Goal: Transaction & Acquisition: Purchase product/service

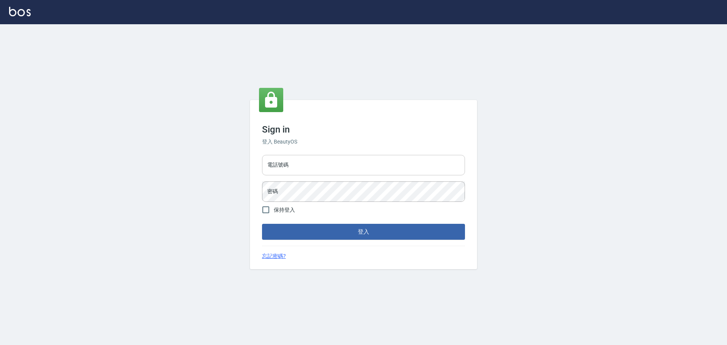
click at [310, 160] on input "電話號碼" at bounding box center [363, 165] width 203 height 20
type input "0989189977"
click at [262, 224] on button "登入" at bounding box center [363, 232] width 203 height 16
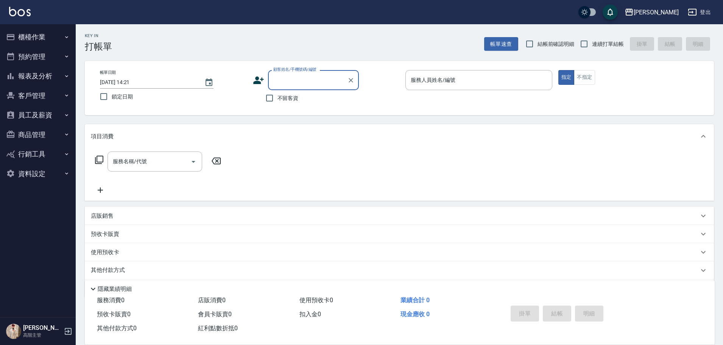
click at [62, 75] on button "報表及分析" at bounding box center [38, 76] width 70 height 20
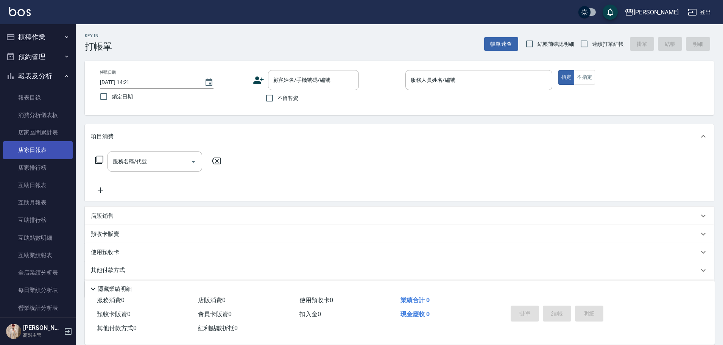
click at [63, 145] on link "店家日報表" at bounding box center [38, 149] width 70 height 17
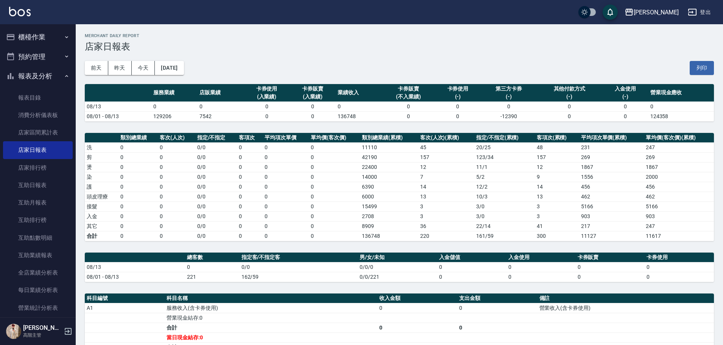
click at [27, 41] on button "櫃檯作業" at bounding box center [38, 37] width 70 height 20
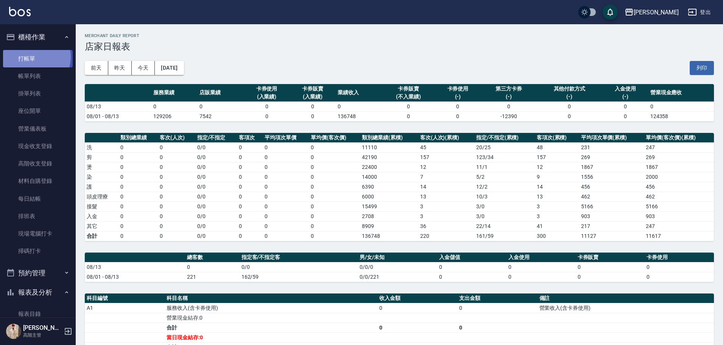
click at [34, 57] on link "打帳單" at bounding box center [38, 58] width 70 height 17
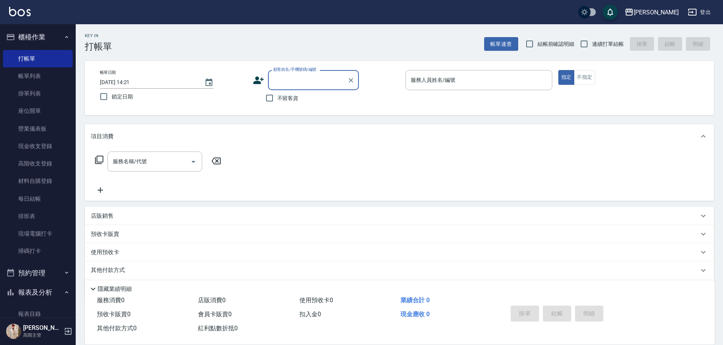
click at [283, 94] on span "不留客資" at bounding box center [288, 98] width 21 height 8
click at [278, 94] on input "不留客資" at bounding box center [270, 98] width 16 height 16
checkbox input "true"
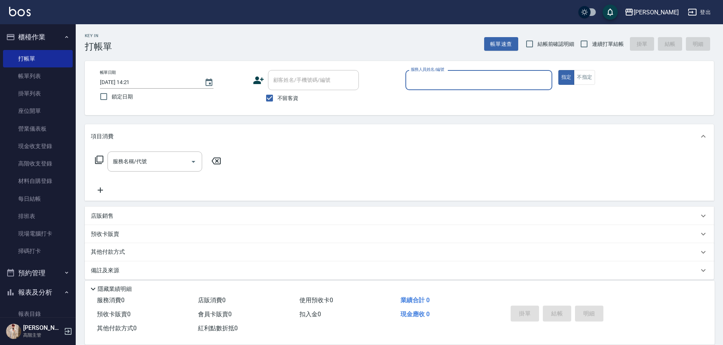
click at [603, 41] on span "連續打單結帳" at bounding box center [608, 44] width 32 height 8
click at [592, 41] on input "連續打單結帳" at bounding box center [584, 44] width 16 height 16
checkbox input "true"
click at [505, 75] on input "服務人員姓名/編號" at bounding box center [479, 79] width 140 height 13
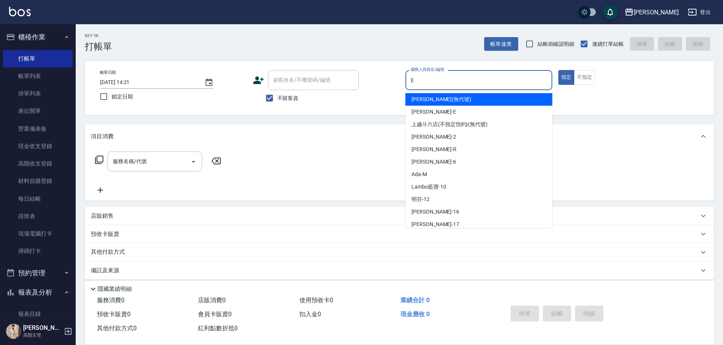
type input "E"
type button "true"
type input "[PERSON_NAME]"
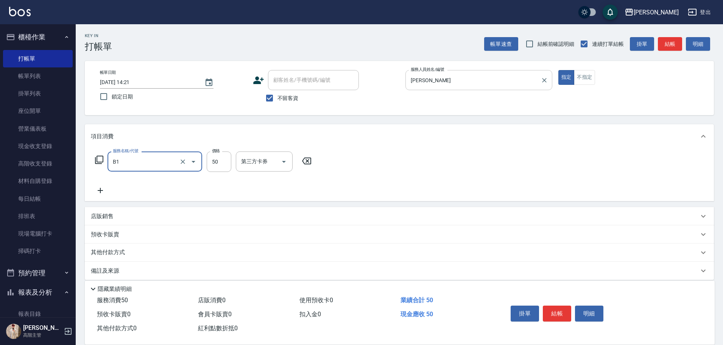
type input "剪髮(B1)"
type input "250"
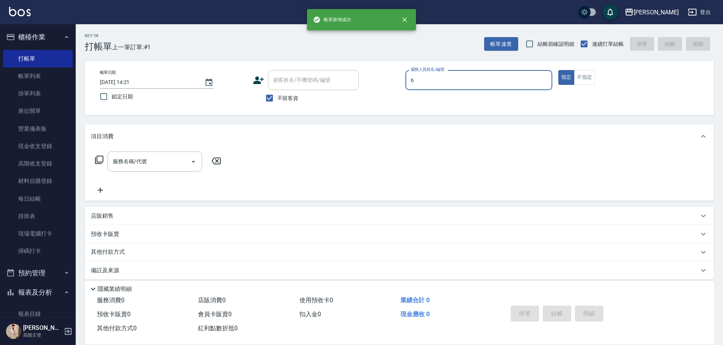
type input "[PERSON_NAME]-6"
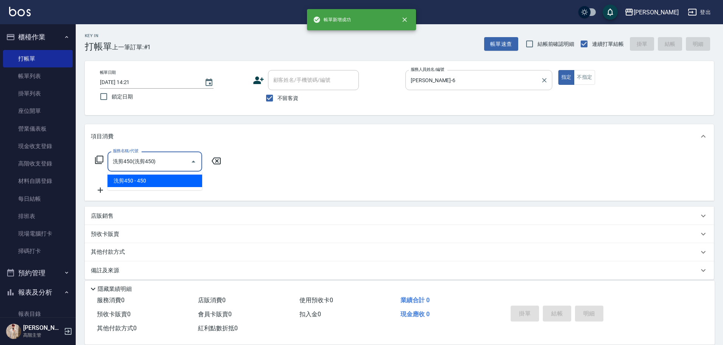
type input "洗剪450"
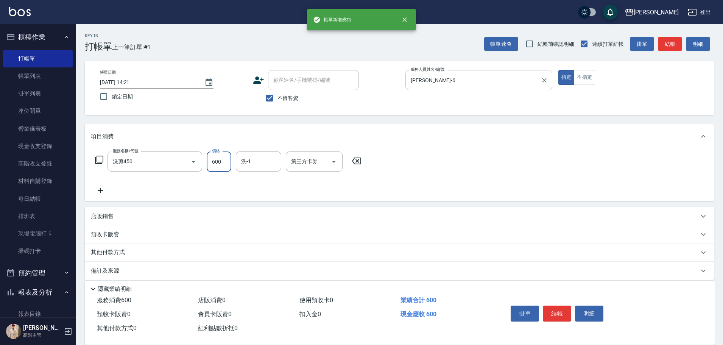
type input "600"
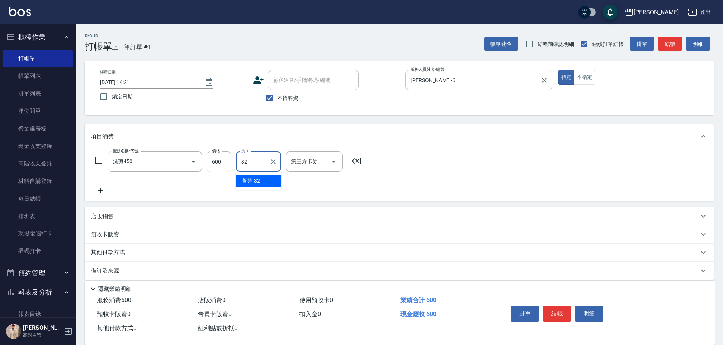
type input "萱芸-32"
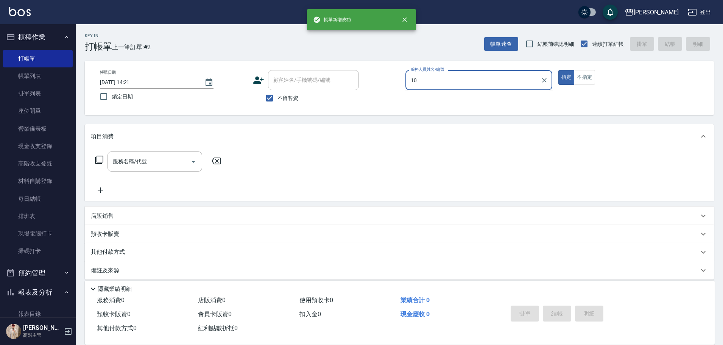
type input "Lambo藍寶-10"
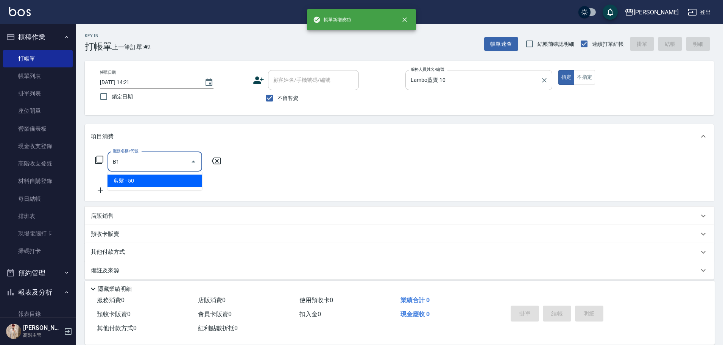
type input "剪髮(B1)"
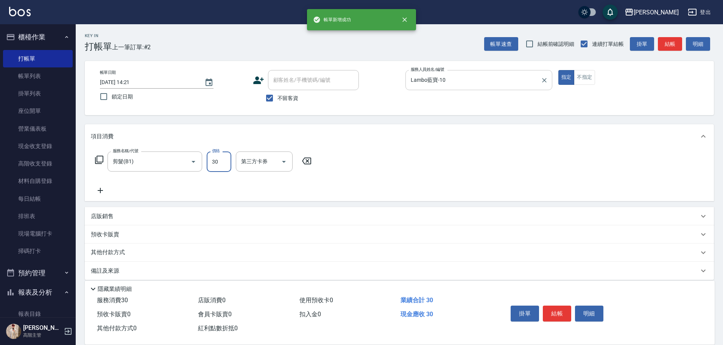
type input "300"
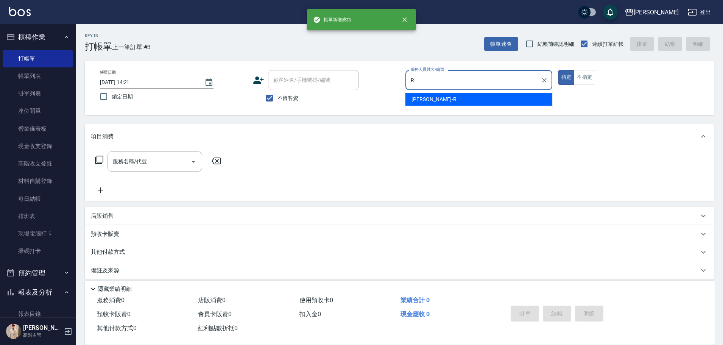
type input "[PERSON_NAME]"
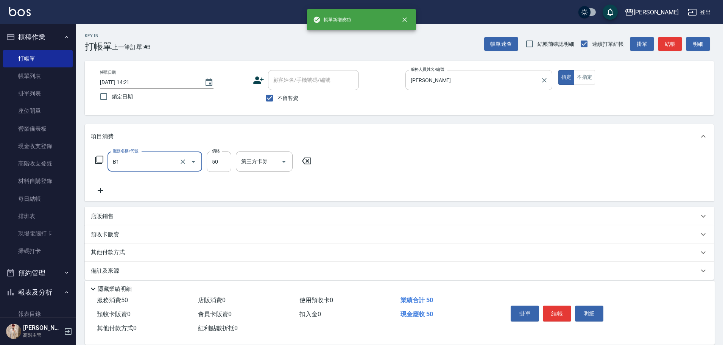
type input "剪髮(B1)"
type input "320"
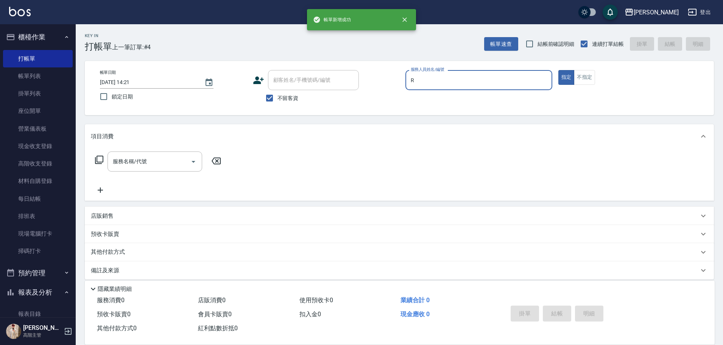
type input "[PERSON_NAME]"
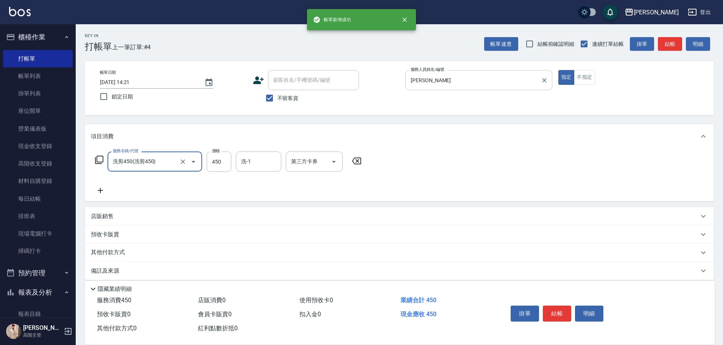
type input "洗剪450"
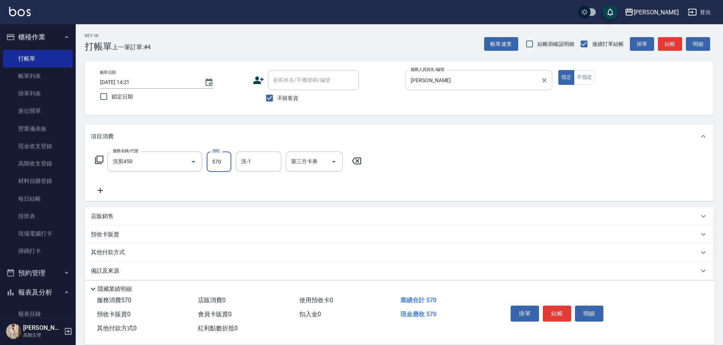
type input "570"
type input "萱芸-32"
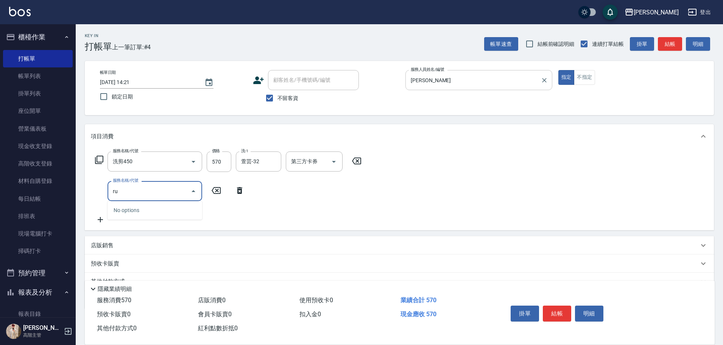
type input "r"
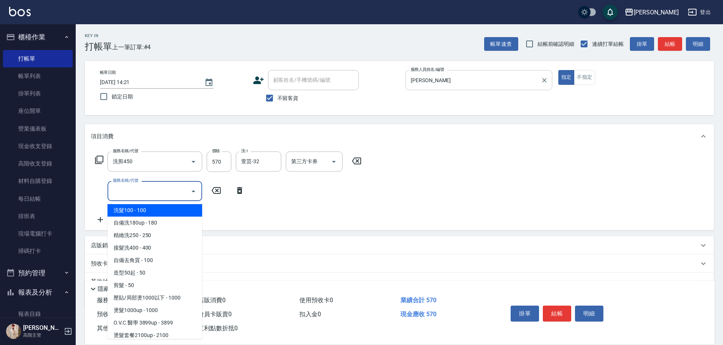
type input "c"
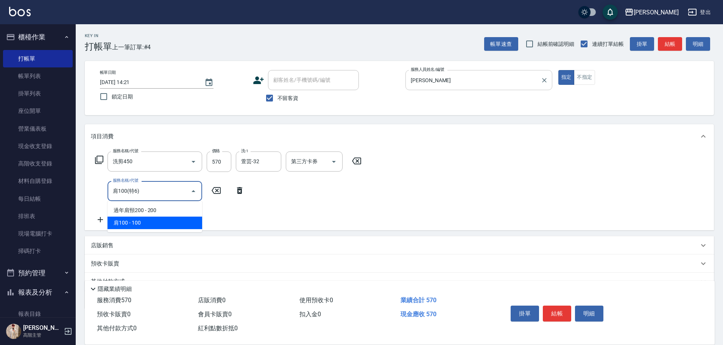
type input "肩100(特6)"
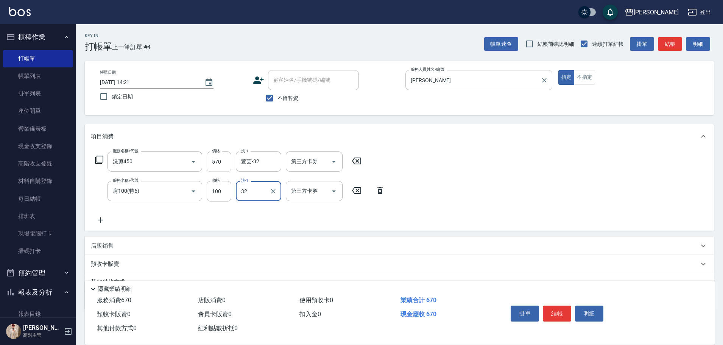
type input "萱芸-32"
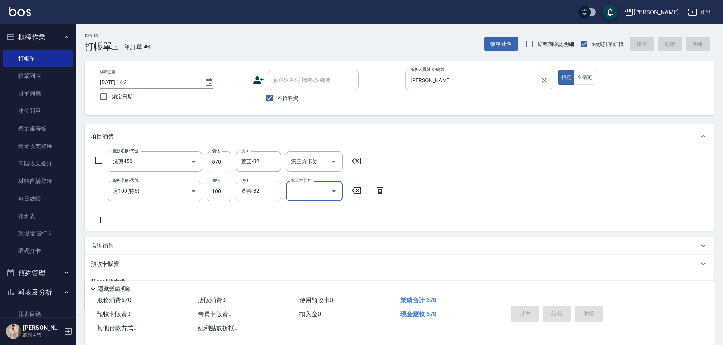
type input "[DATE] 14:22"
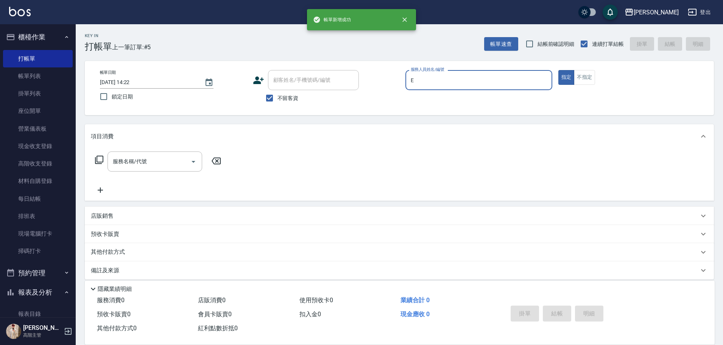
type input "[PERSON_NAME]"
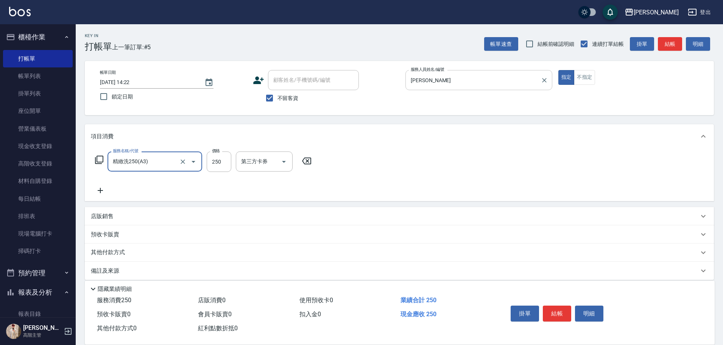
type input "精緻洗250(A3)"
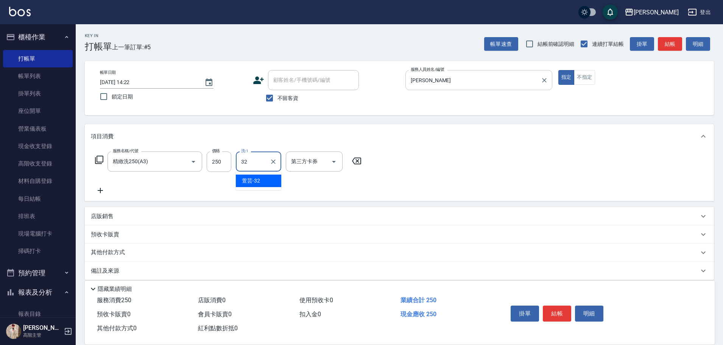
type input "萱芸-32"
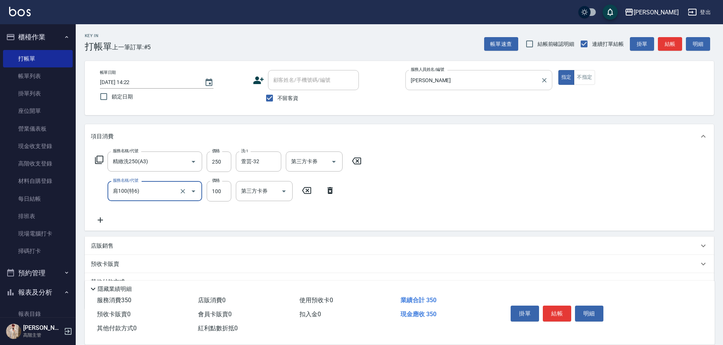
type input "肩100(特6)"
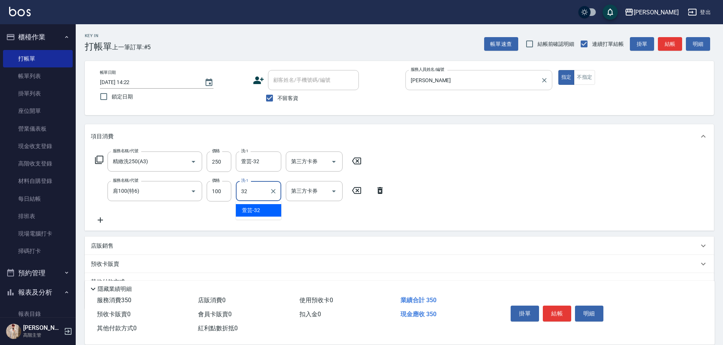
type input "萱芸-32"
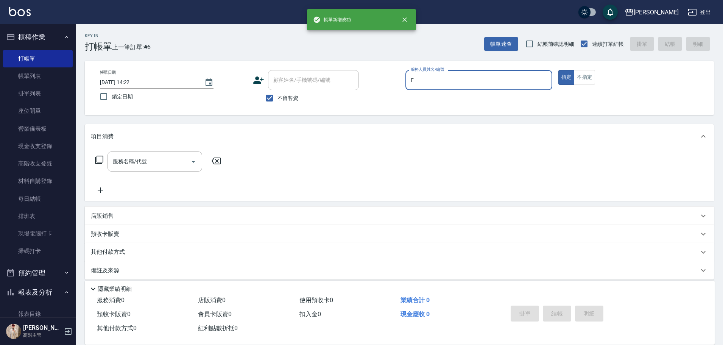
type input "[PERSON_NAME]"
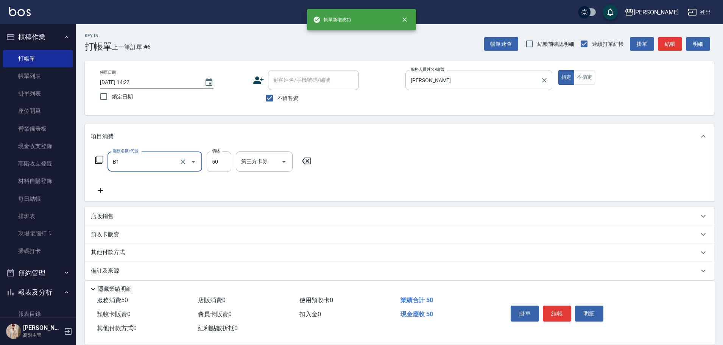
type input "剪髮(B1)"
type input "250"
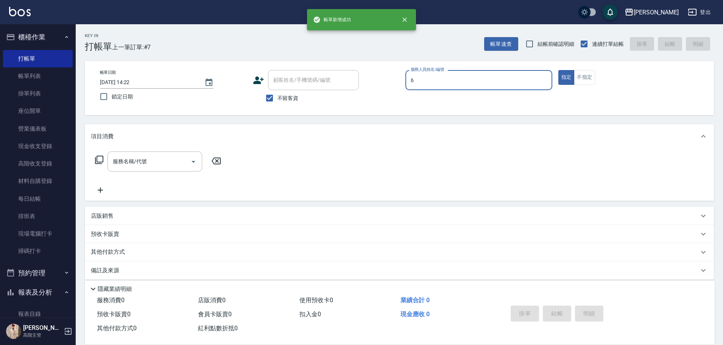
type input "[PERSON_NAME]-6"
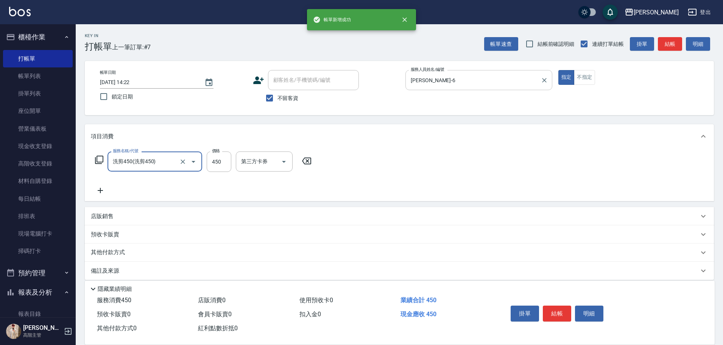
type input "洗剪450"
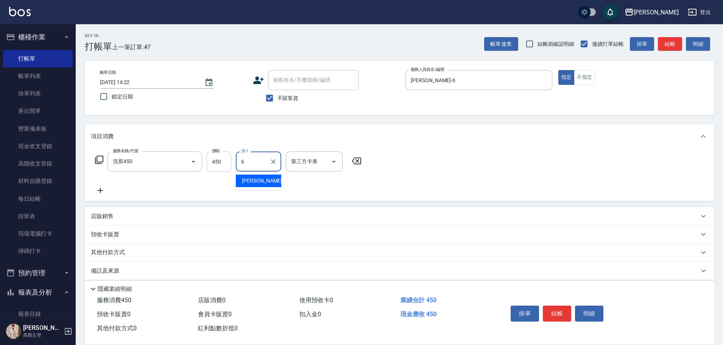
type input "6"
click at [221, 154] on input "450" at bounding box center [219, 161] width 25 height 20
type input "600"
type input "[PERSON_NAME]-6"
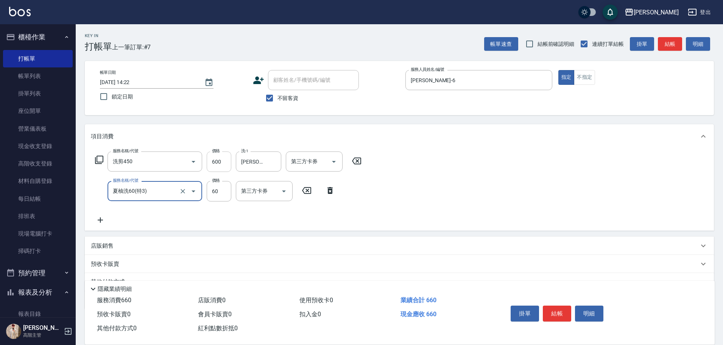
type input "夏柚洗60(特3)"
type input "[PERSON_NAME]-6"
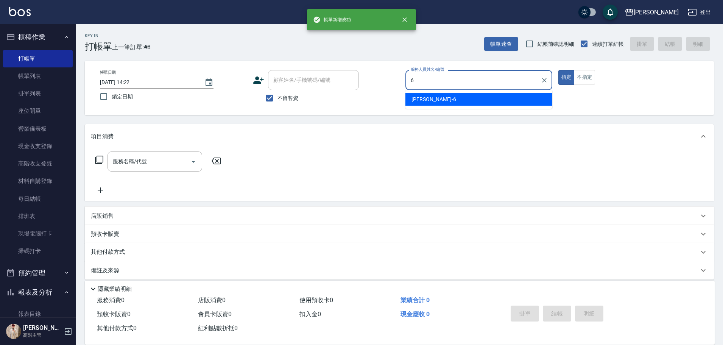
type input "[PERSON_NAME]-6"
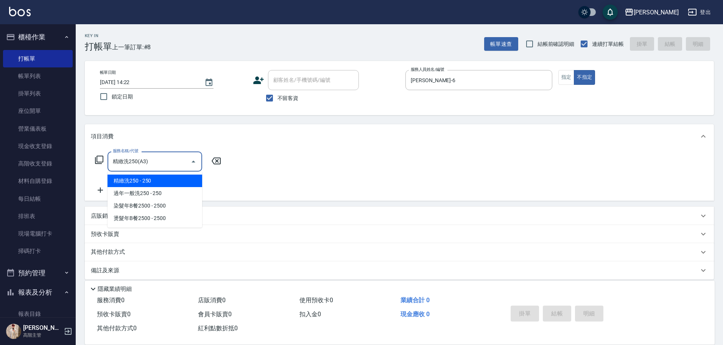
type input "精緻洗250(A3)"
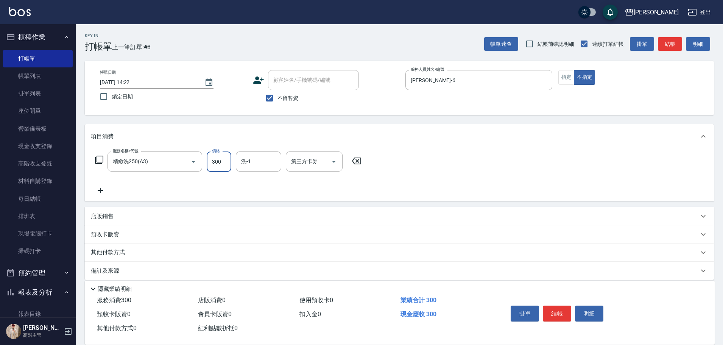
type input "300"
type input "萱芸-32"
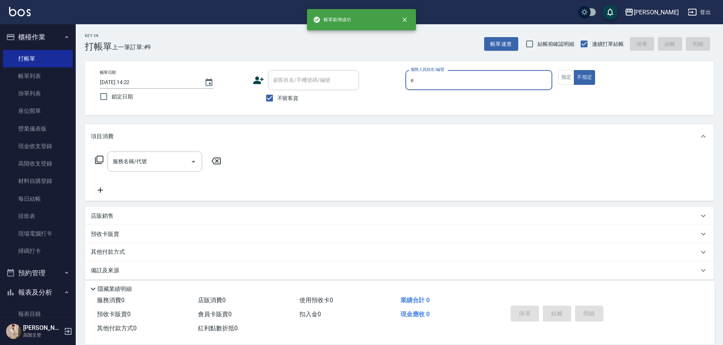
type input "[PERSON_NAME]"
type button "false"
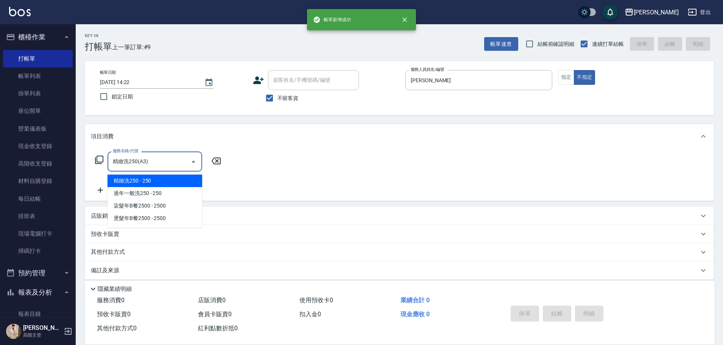
type input "精緻洗250(A3)"
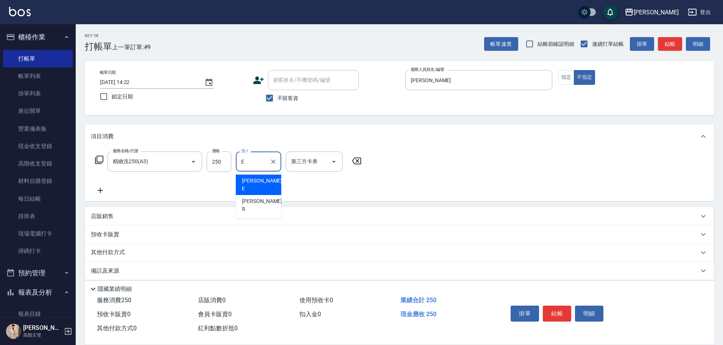
type input "[PERSON_NAME]"
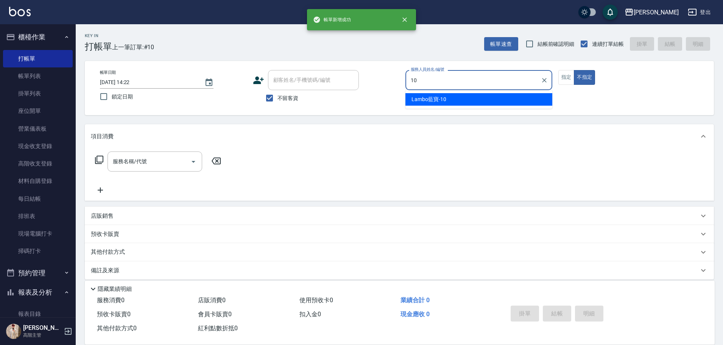
type input "Lambo藍寶-10"
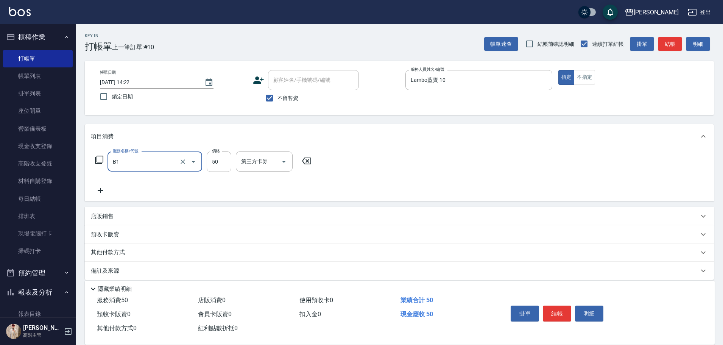
type input "剪髮(B1)"
type input "300"
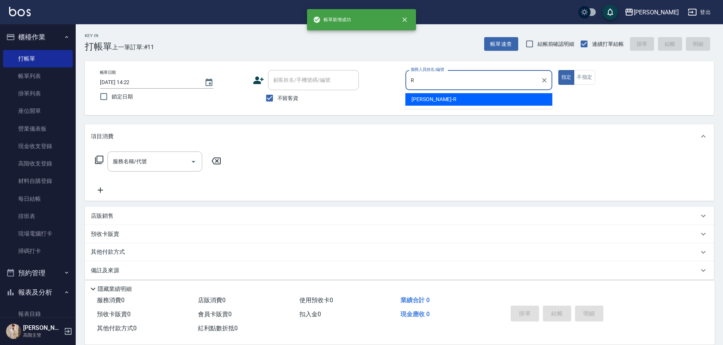
type input "[PERSON_NAME]"
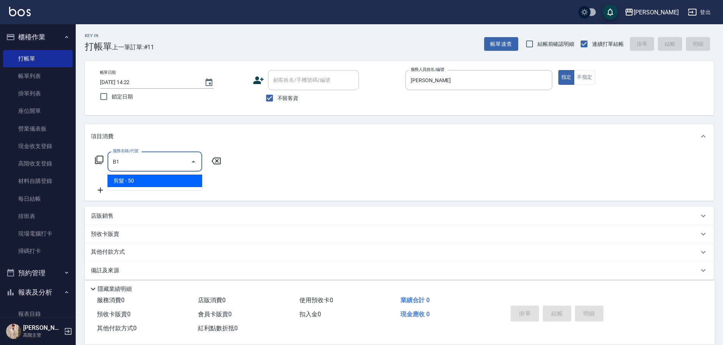
type input "剪髮(B1)"
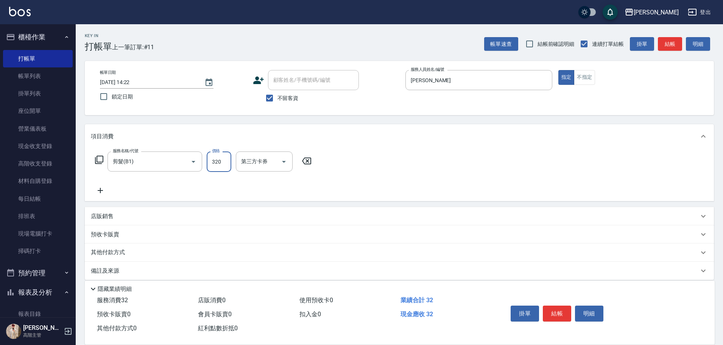
type input "320"
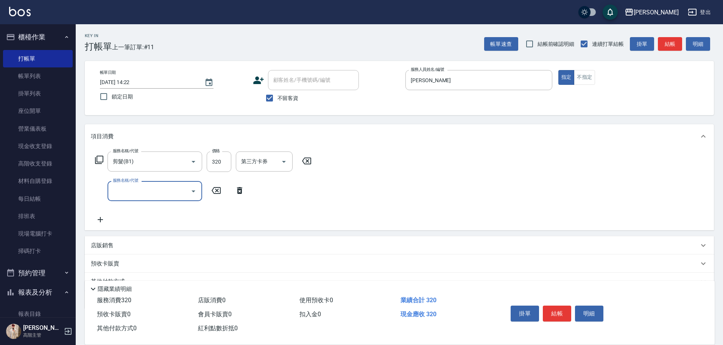
type input "ㄐ"
type input "染髮1000以上(L1)"
type input "2800"
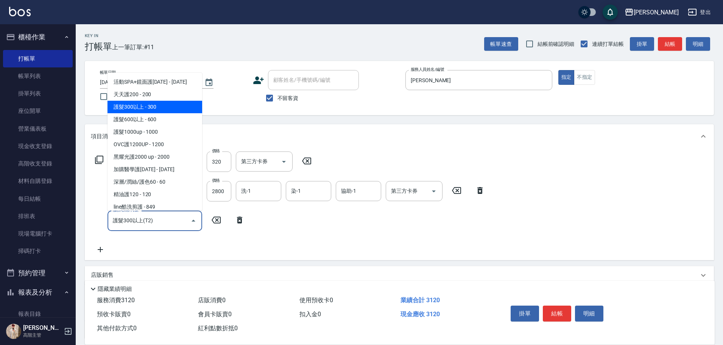
type input "護髮300以上(T2)"
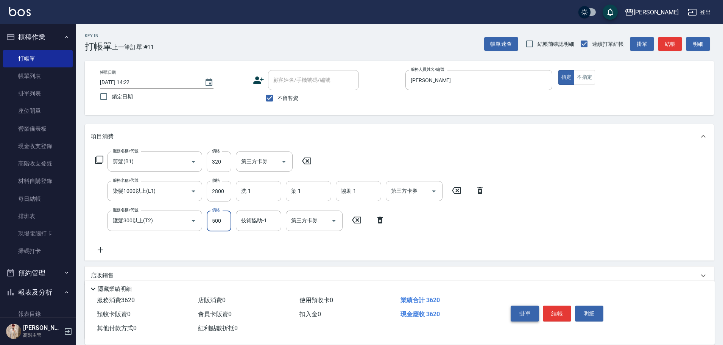
type input "500"
drag, startPoint x: 520, startPoint y: 315, endPoint x: 509, endPoint y: 311, distance: 11.5
click at [520, 315] on button "掛單" at bounding box center [525, 314] width 28 height 16
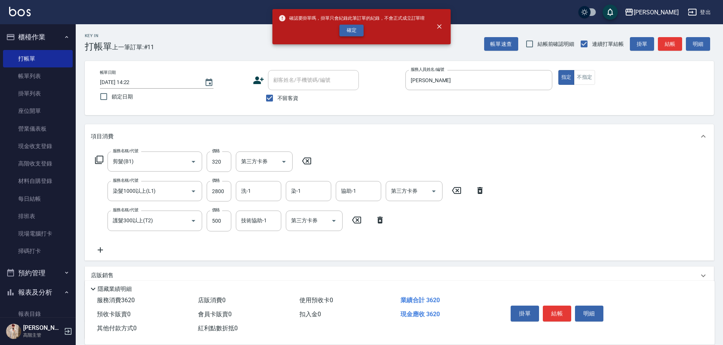
click at [354, 31] on button "確定" at bounding box center [352, 31] width 24 height 12
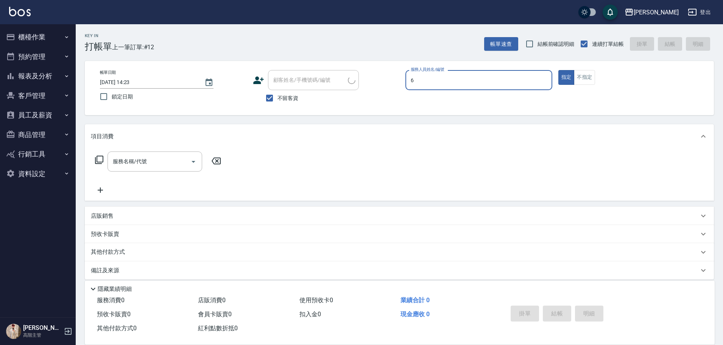
type input "[PERSON_NAME]-6"
type button "true"
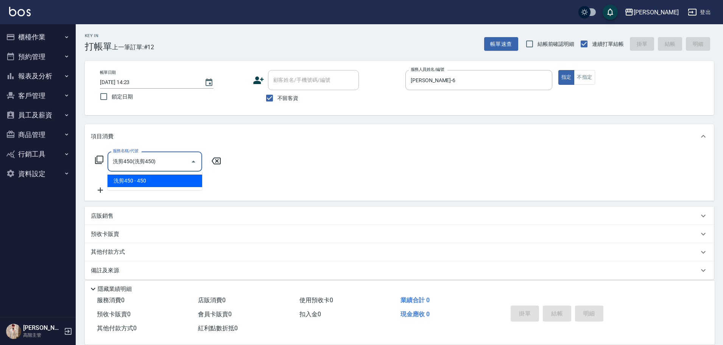
type input "洗剪450"
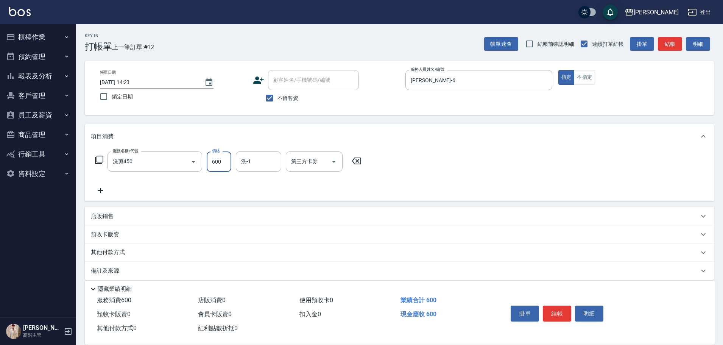
type input "600"
type input "[PERSON_NAME]-6"
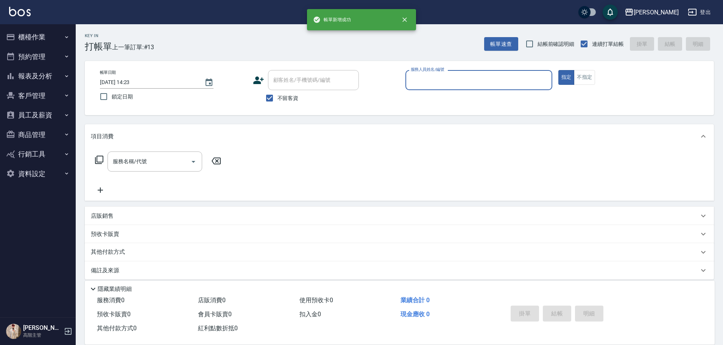
click at [35, 79] on button "報表及分析" at bounding box center [38, 76] width 70 height 20
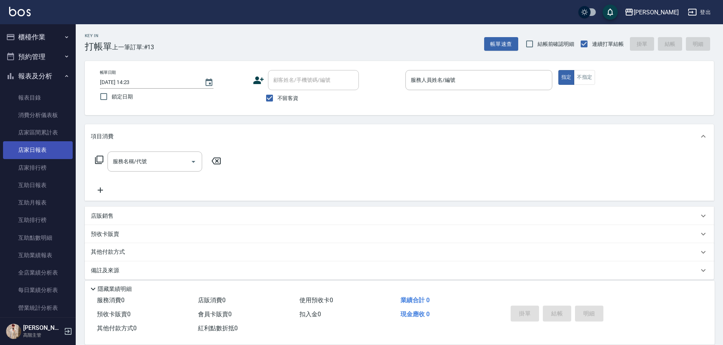
click at [53, 143] on link "店家日報表" at bounding box center [38, 149] width 70 height 17
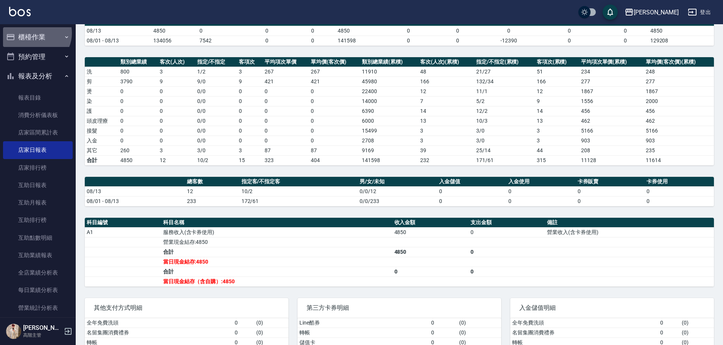
click at [34, 33] on button "櫃檯作業" at bounding box center [38, 37] width 70 height 20
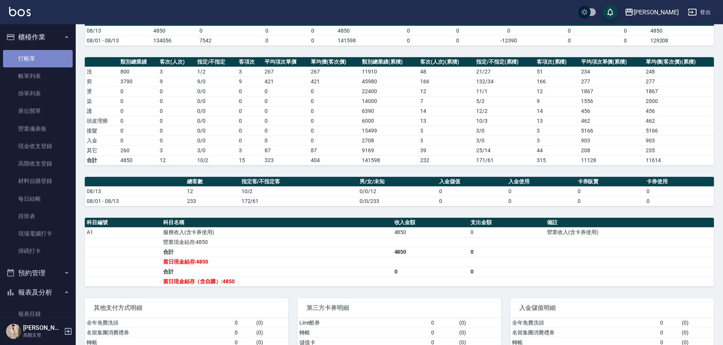
click at [44, 51] on link "打帳單" at bounding box center [38, 58] width 70 height 17
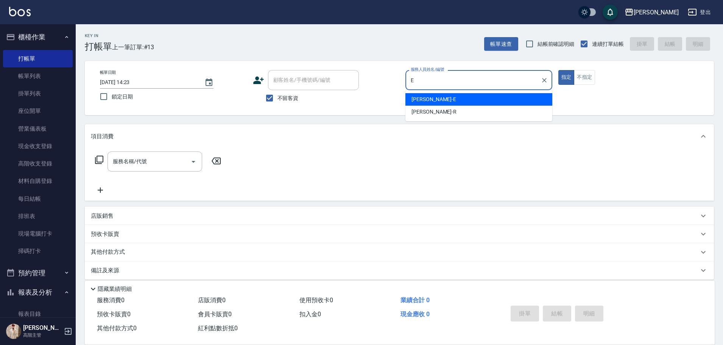
type input "E"
type button "true"
type input "[PERSON_NAME]"
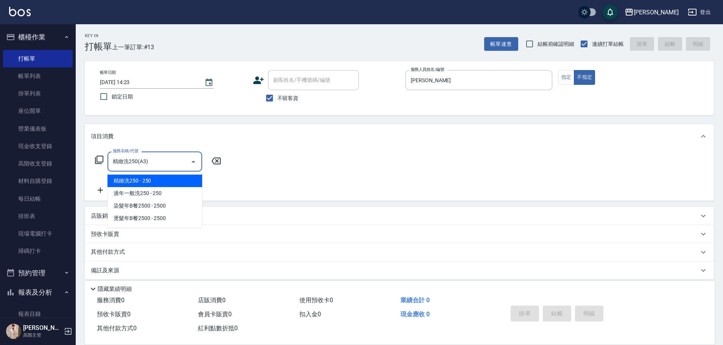
type input "精緻洗250(A3)"
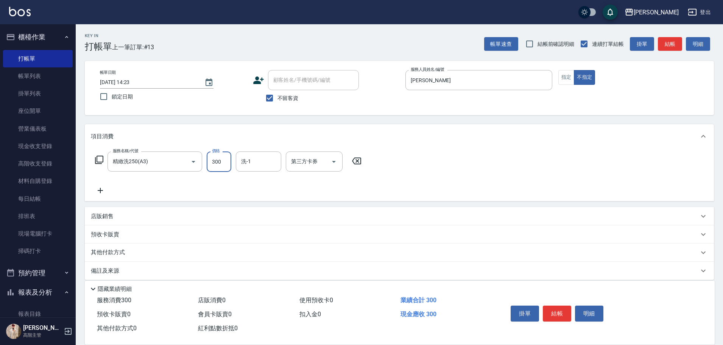
type input "300"
type input "萱芸-32"
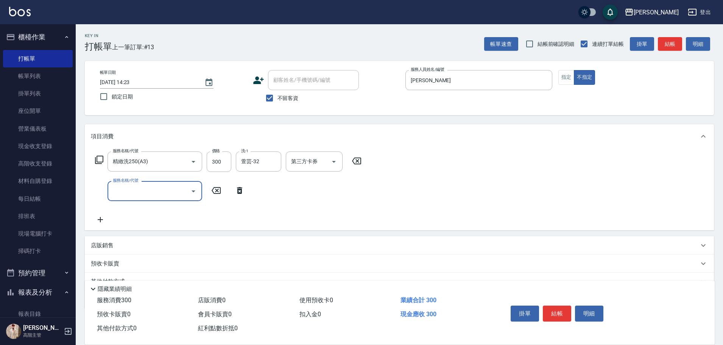
type input "ㄍ"
type input "造型50起(A9)"
type input "100"
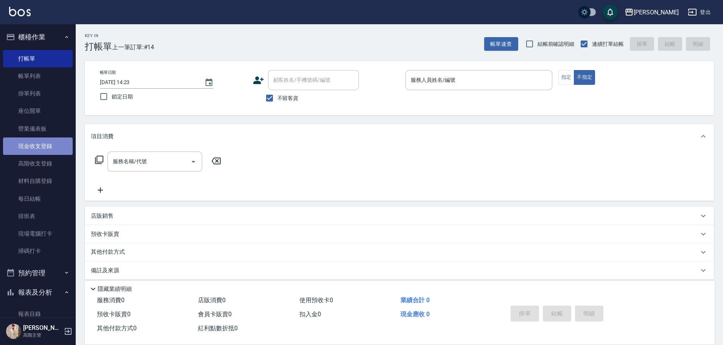
click at [47, 145] on link "現金收支登錄" at bounding box center [38, 145] width 70 height 17
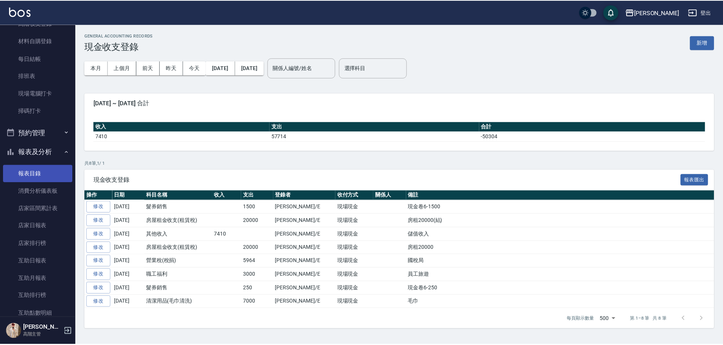
scroll to position [151, 0]
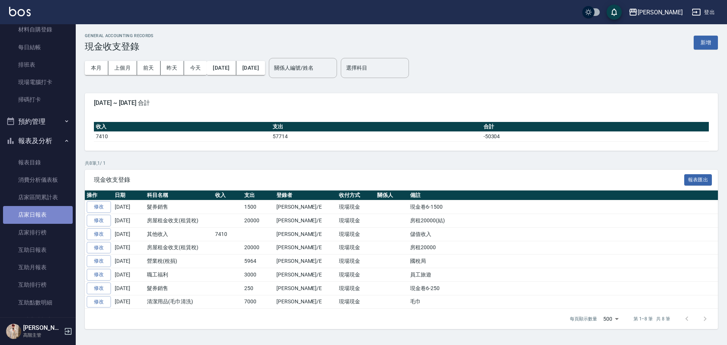
click at [52, 214] on link "店家日報表" at bounding box center [38, 214] width 70 height 17
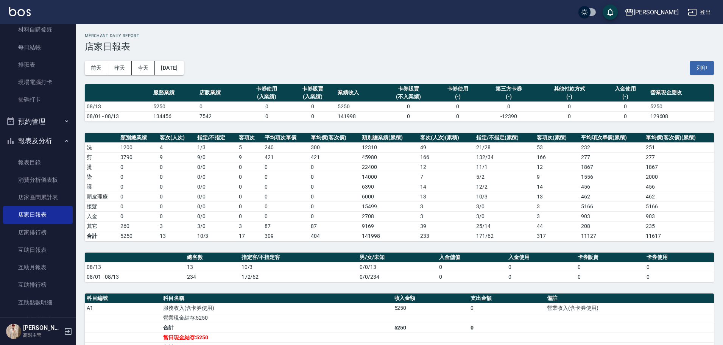
click at [20, 10] on img at bounding box center [20, 11] width 22 height 9
